Goal: Task Accomplishment & Management: Use online tool/utility

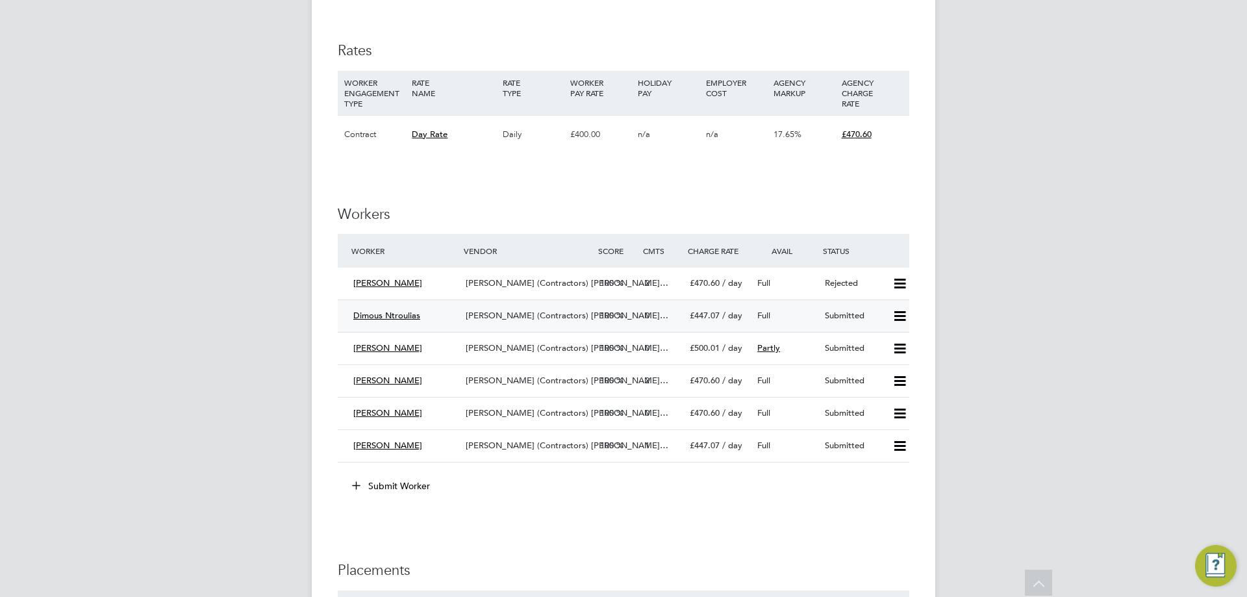
click at [400, 319] on span "Dimous Ntroulias" at bounding box center [386, 315] width 67 height 11
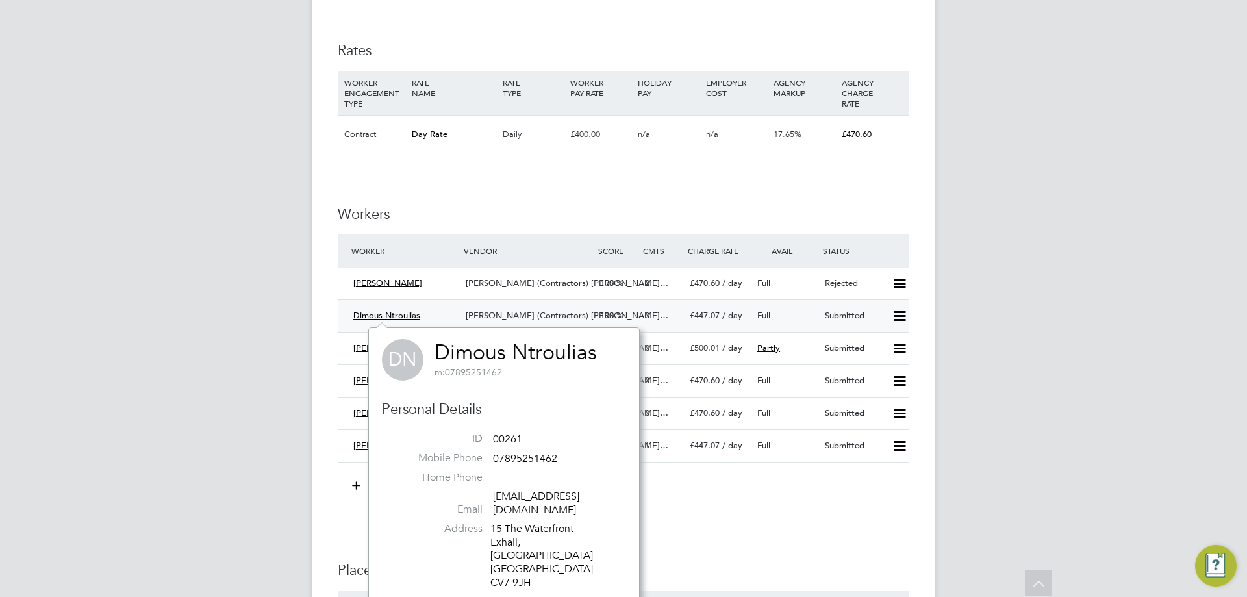
click at [822, 313] on div "Submitted" at bounding box center [853, 315] width 68 height 21
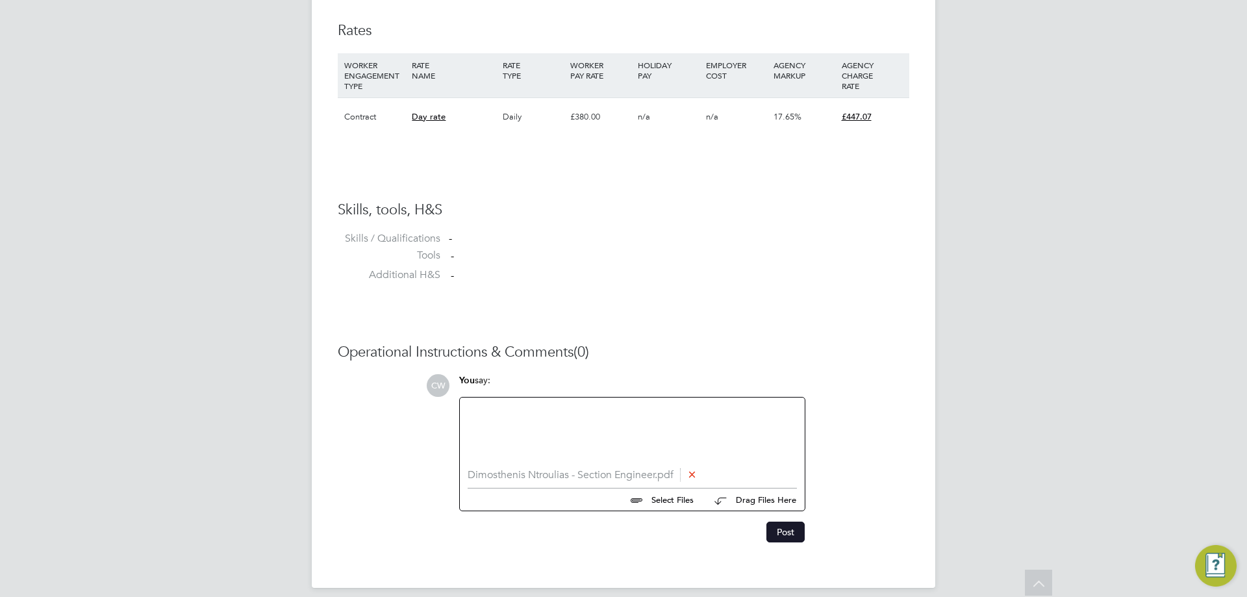
click at [794, 536] on button "Post" at bounding box center [785, 531] width 38 height 21
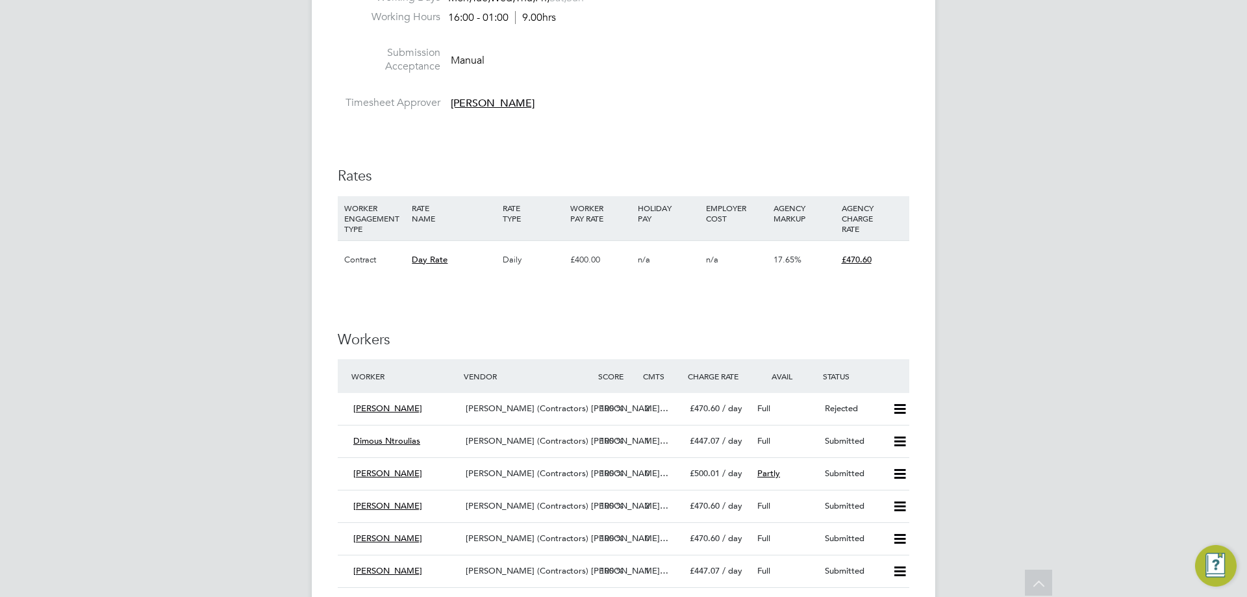
scroll to position [701, 0]
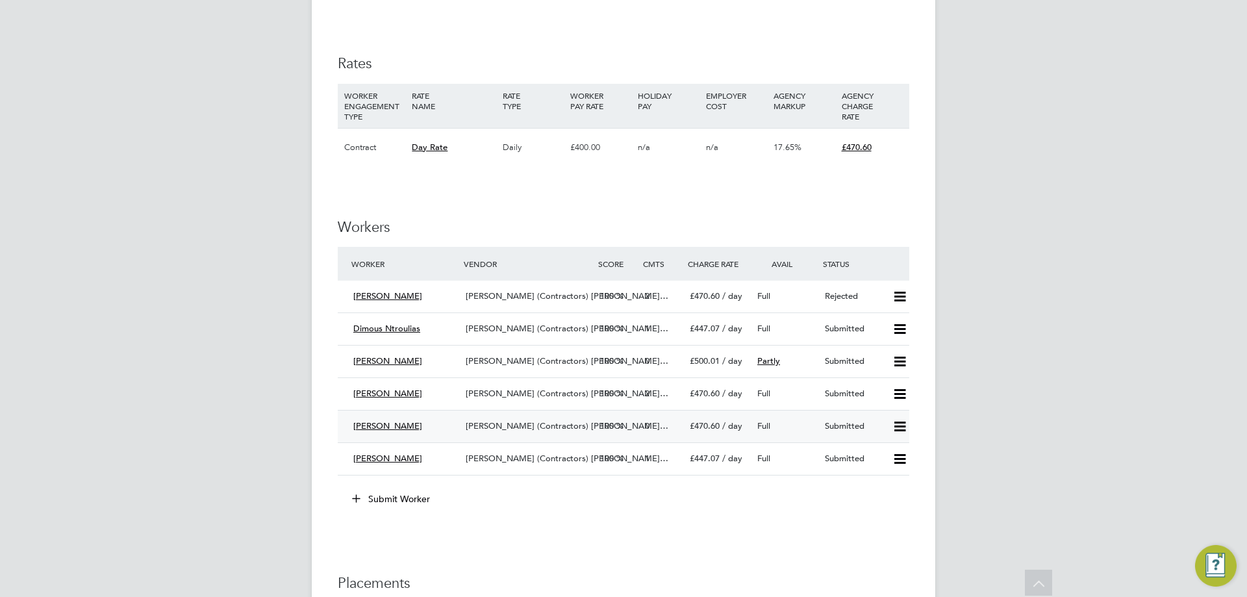
click at [865, 426] on div "Submitted" at bounding box center [853, 426] width 68 height 21
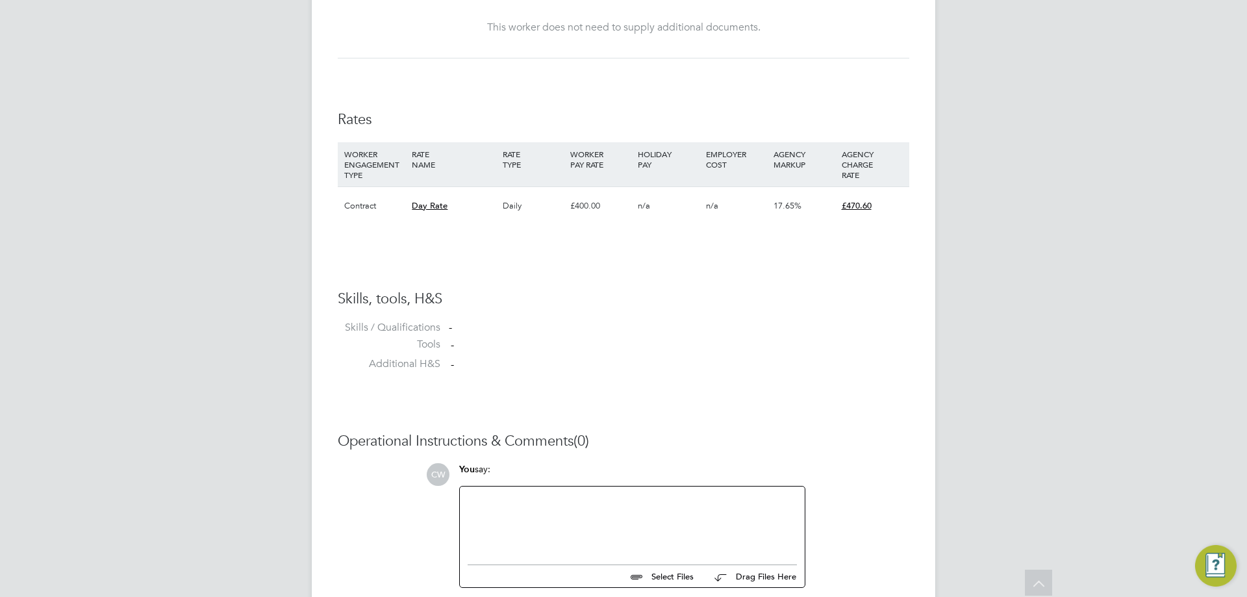
scroll to position [844, 0]
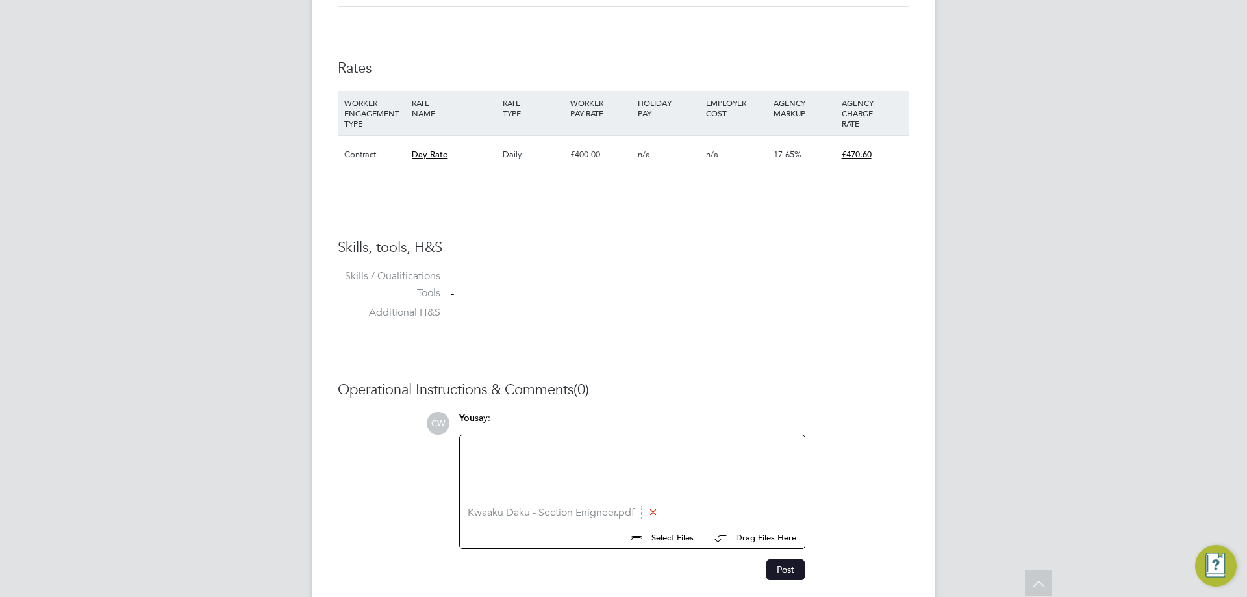
click at [793, 565] on button "Post" at bounding box center [785, 569] width 38 height 21
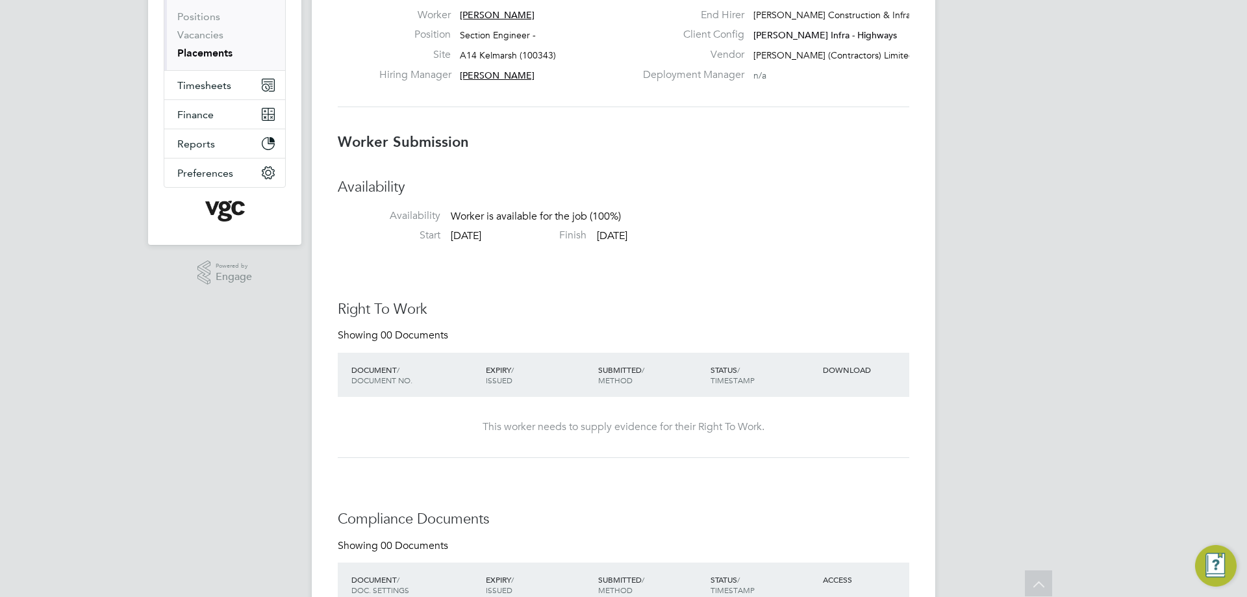
scroll to position [0, 0]
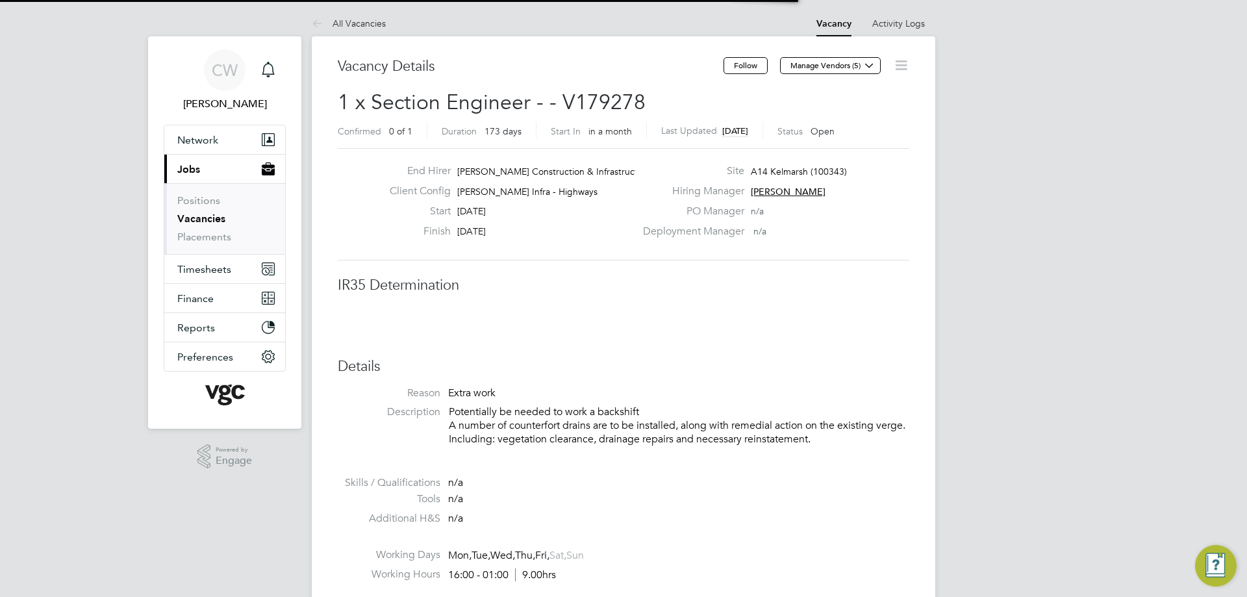
scroll to position [6, 6]
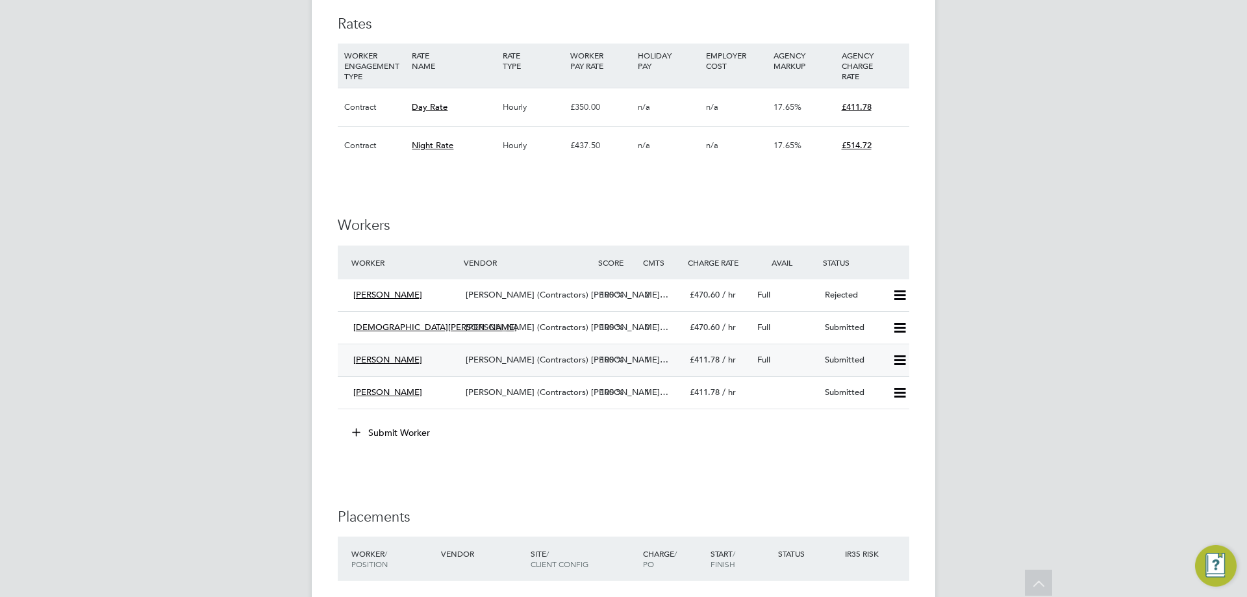
click at [829, 358] on div "Submitted" at bounding box center [853, 359] width 68 height 21
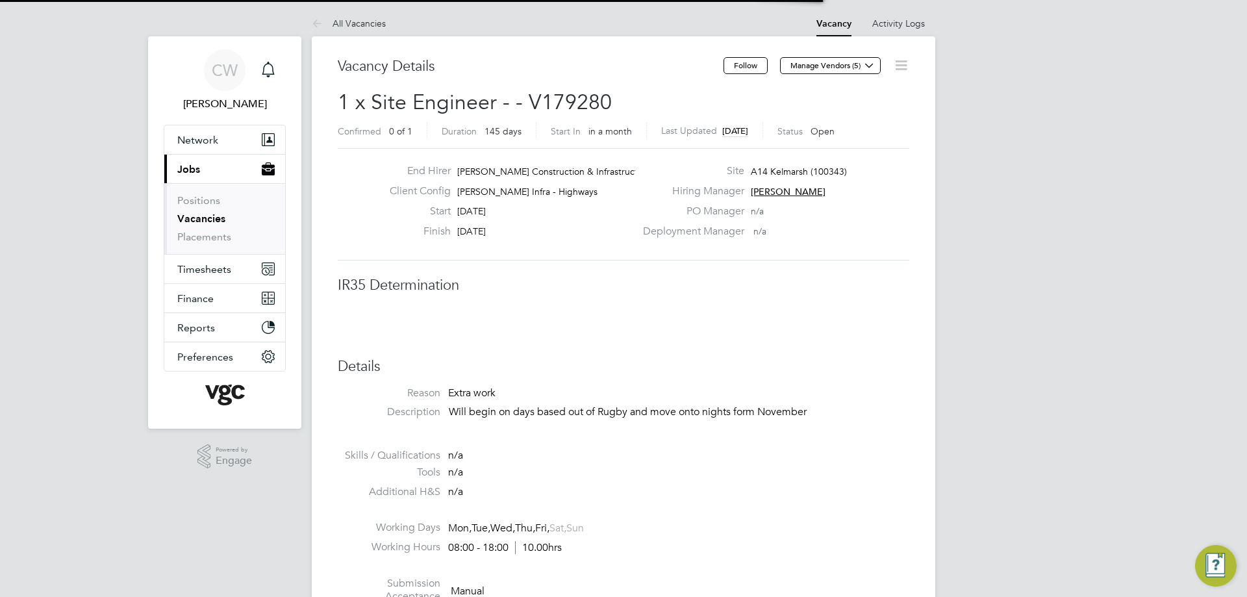
scroll to position [21, 280]
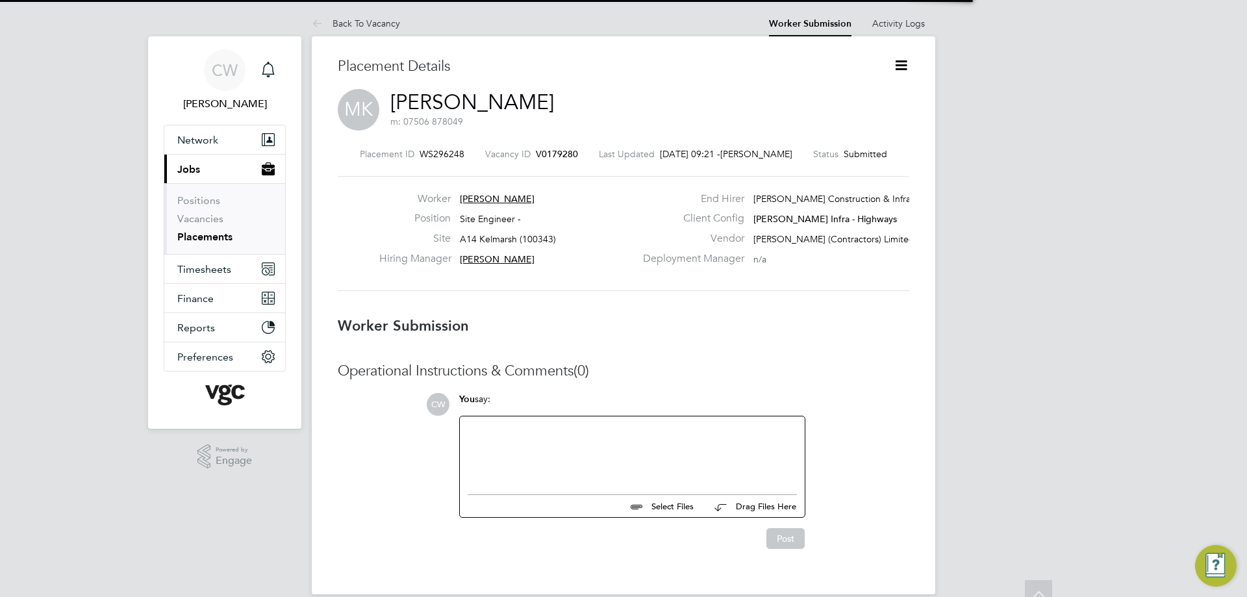
scroll to position [6, 6]
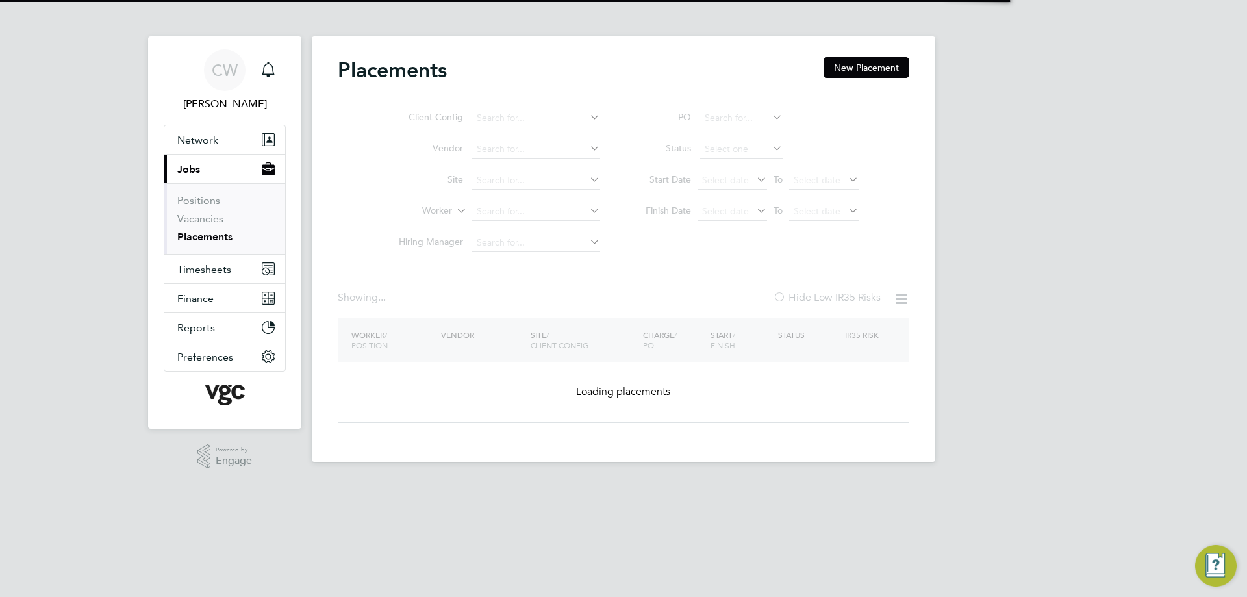
type input "[PERSON_NAME]"
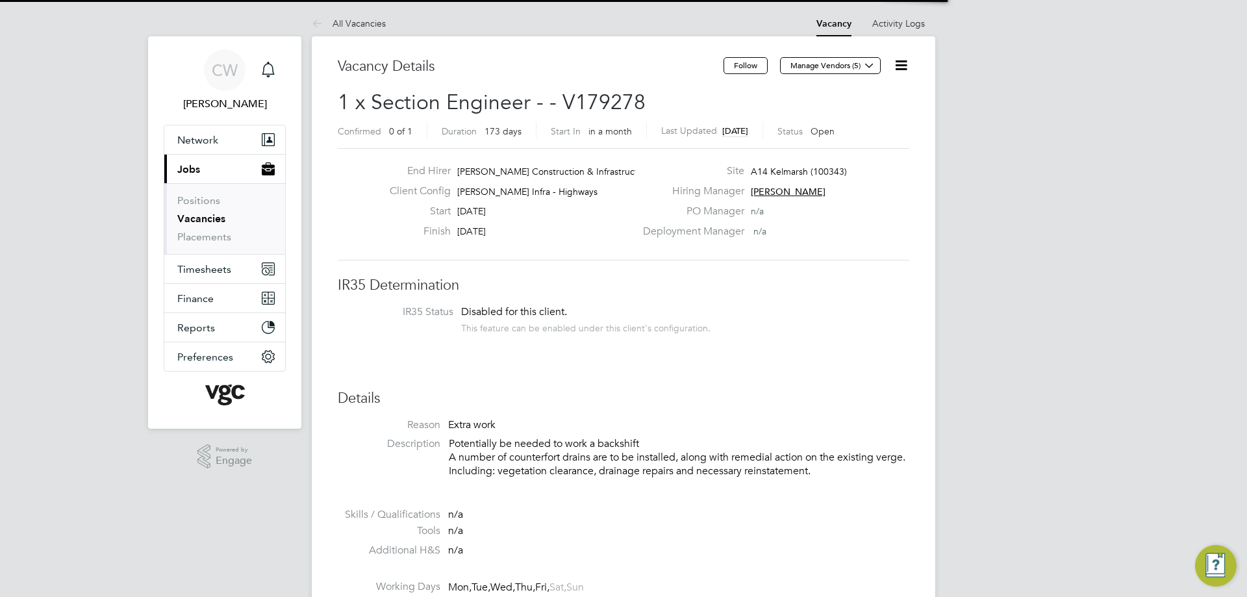
scroll to position [22, 113]
